Goal: Find specific page/section: Find specific page/section

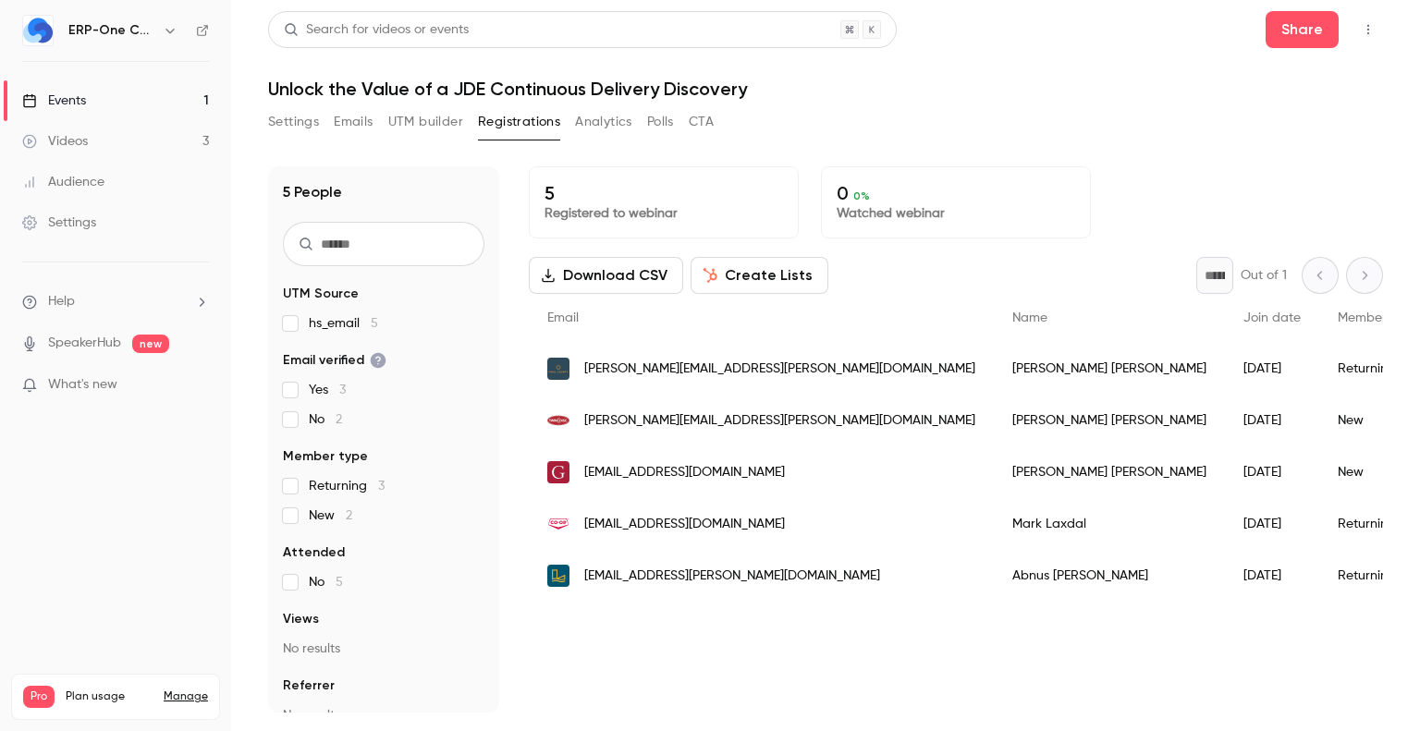
click at [612, 120] on button "Analytics" at bounding box center [603, 122] width 57 height 30
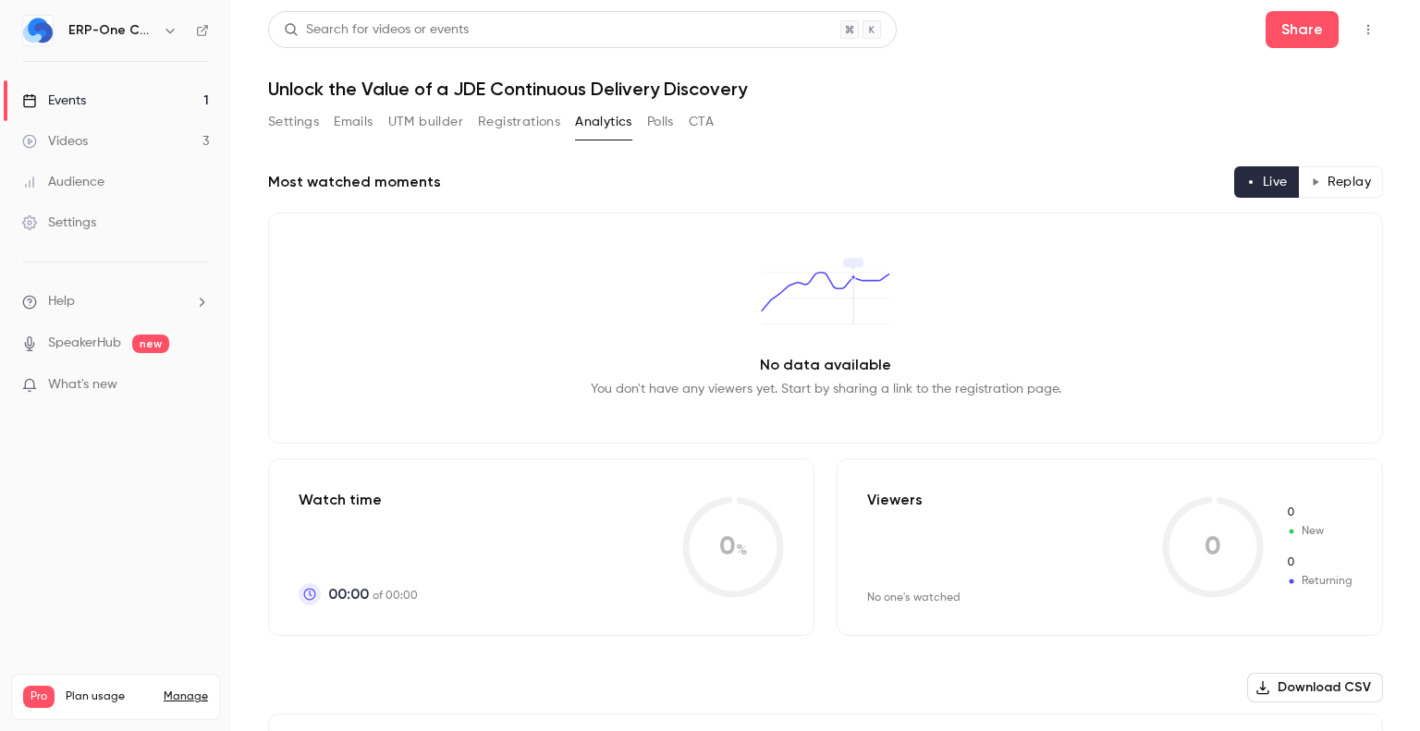
click at [519, 128] on button "Registrations" at bounding box center [519, 122] width 82 height 30
